Goal: Task Accomplishment & Management: Manage account settings

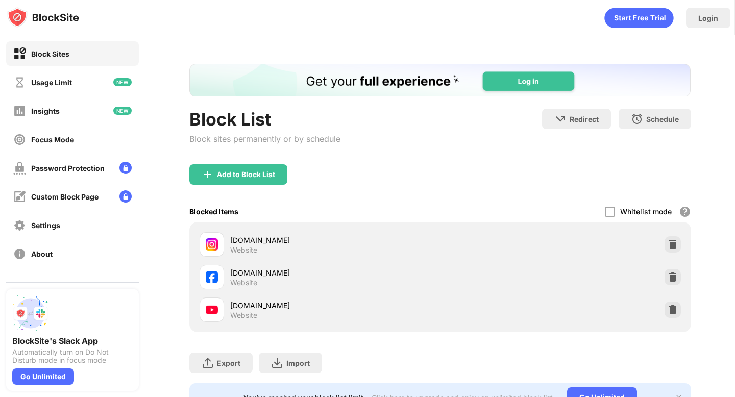
click at [556, 266] on div "[DOMAIN_NAME] Website" at bounding box center [440, 277] width 489 height 33
click at [665, 277] on div at bounding box center [673, 277] width 16 height 16
